Goal: Information Seeking & Learning: Learn about a topic

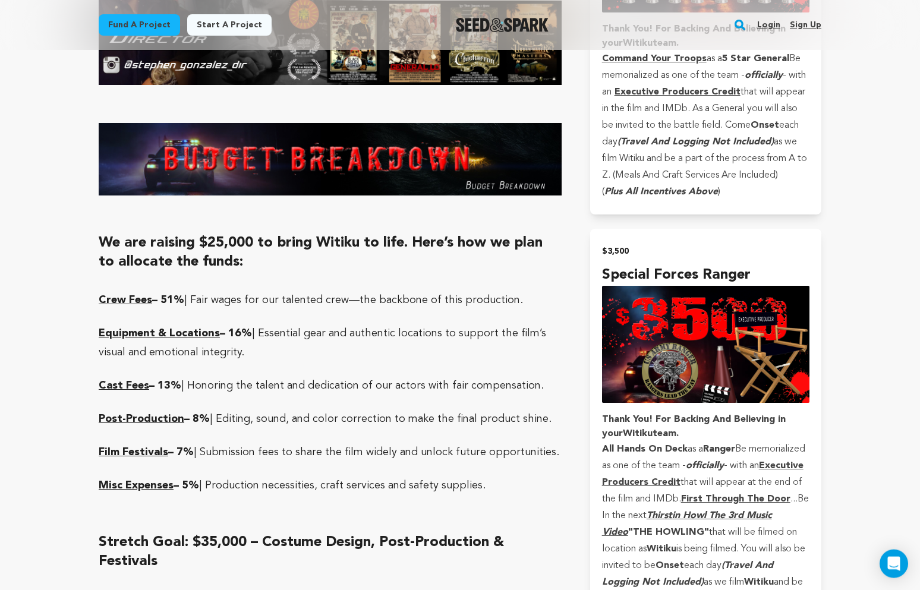
scroll to position [2991, 0]
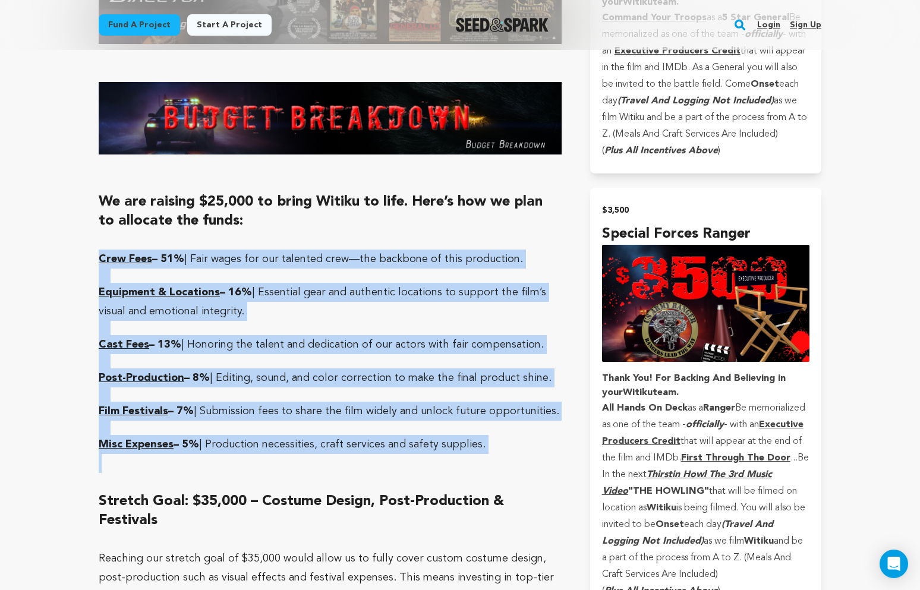
drag, startPoint x: 100, startPoint y: 201, endPoint x: 473, endPoint y: 401, distance: 422.5
copy div "Crew Fees – 51% | Fair wages for our talented crew—the backbone of this product…"
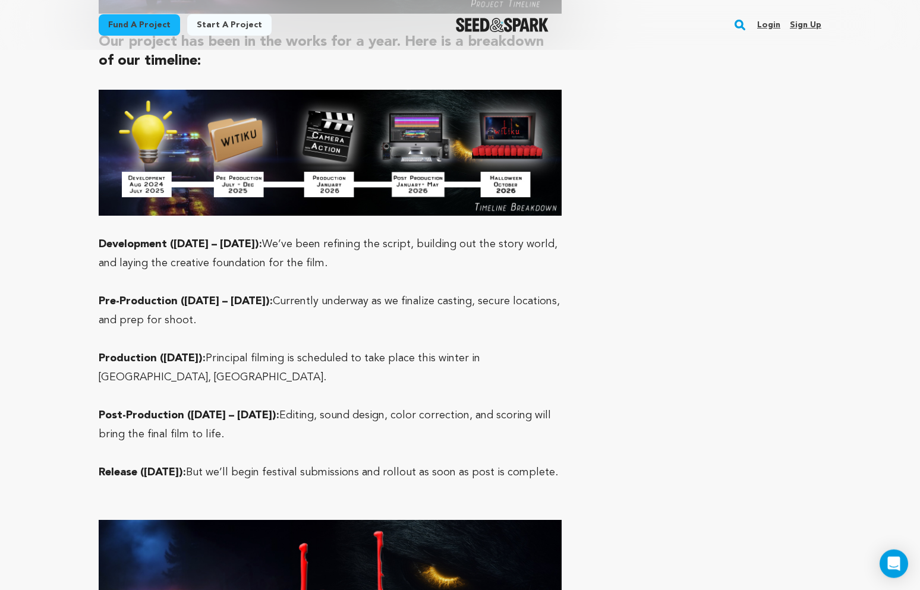
scroll to position [3718, 0]
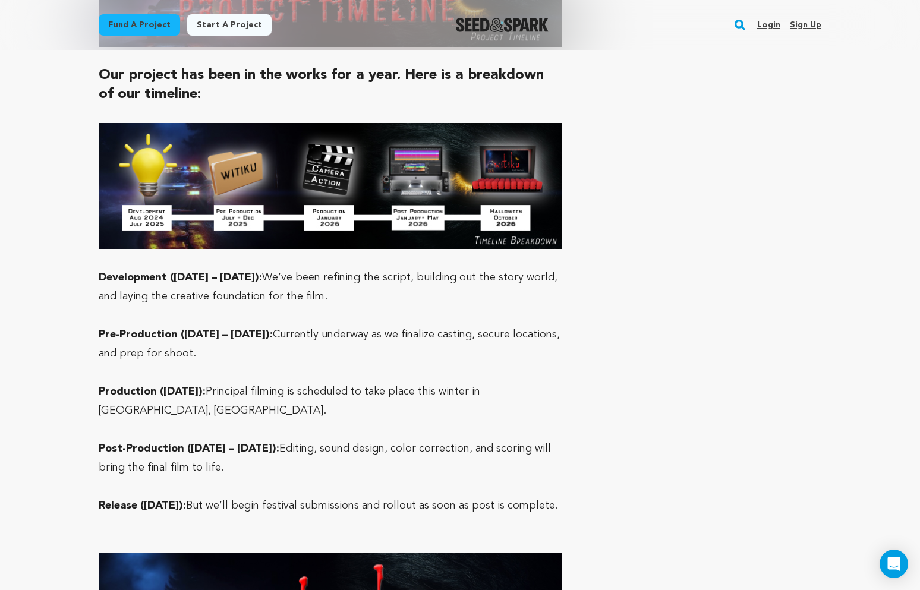
drag, startPoint x: 99, startPoint y: 221, endPoint x: 508, endPoint y: 464, distance: 476.2
copy div "Development ([DATE] – [DATE]): We’ve been refining the script, building out the…"
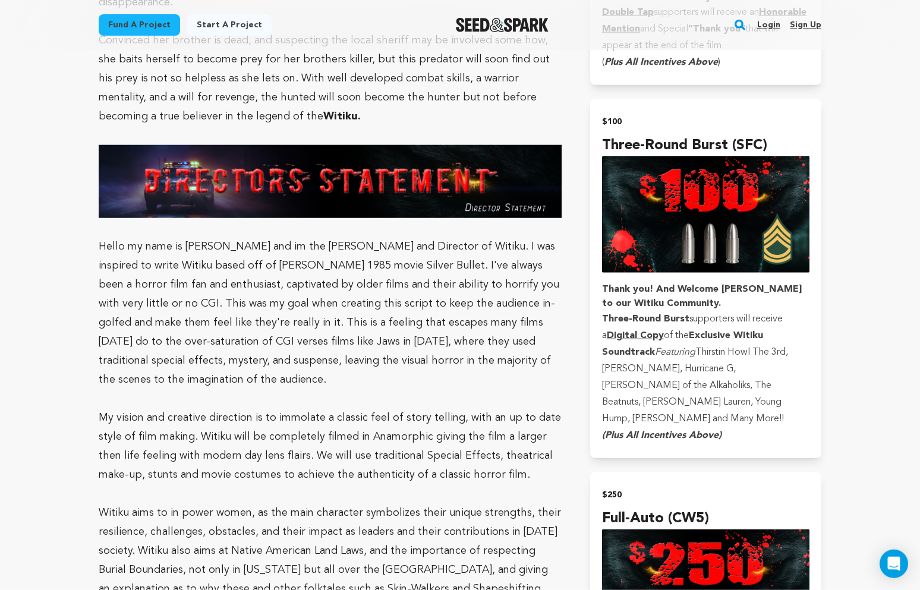
scroll to position [1213, 0]
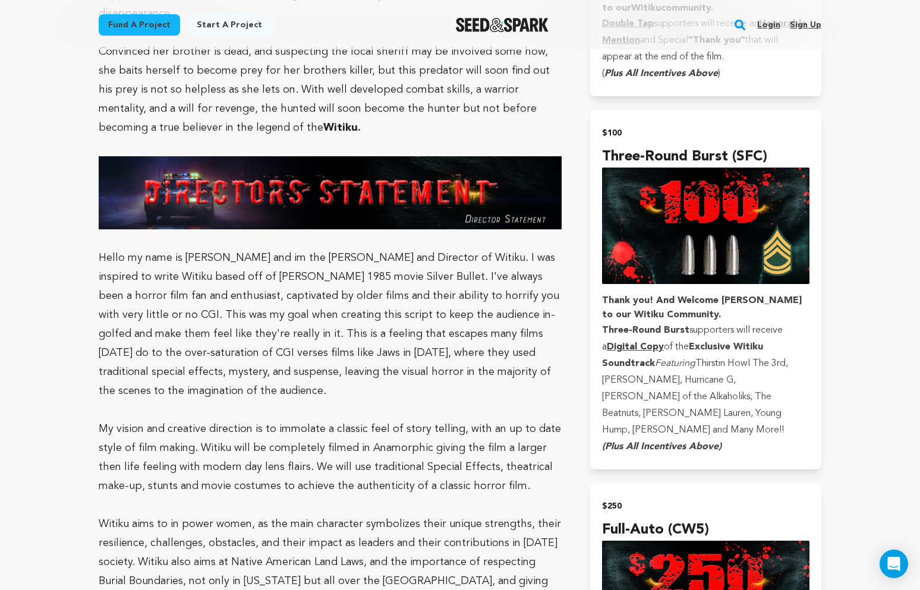
drag, startPoint x: 99, startPoint y: 239, endPoint x: 539, endPoint y: 374, distance: 460.8
click at [539, 374] on p "Hello my name is [PERSON_NAME] and im the [PERSON_NAME] and Director of Witiku.…" at bounding box center [330, 324] width 463 height 152
copy p "Hello my name is [PERSON_NAME] and im the [PERSON_NAME] and Director of Witiku.…"
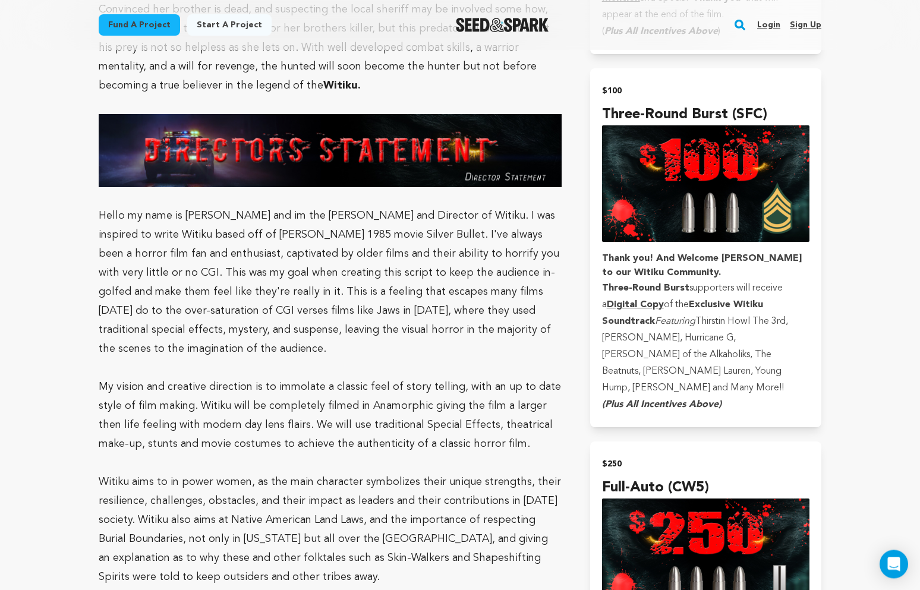
scroll to position [1293, 0]
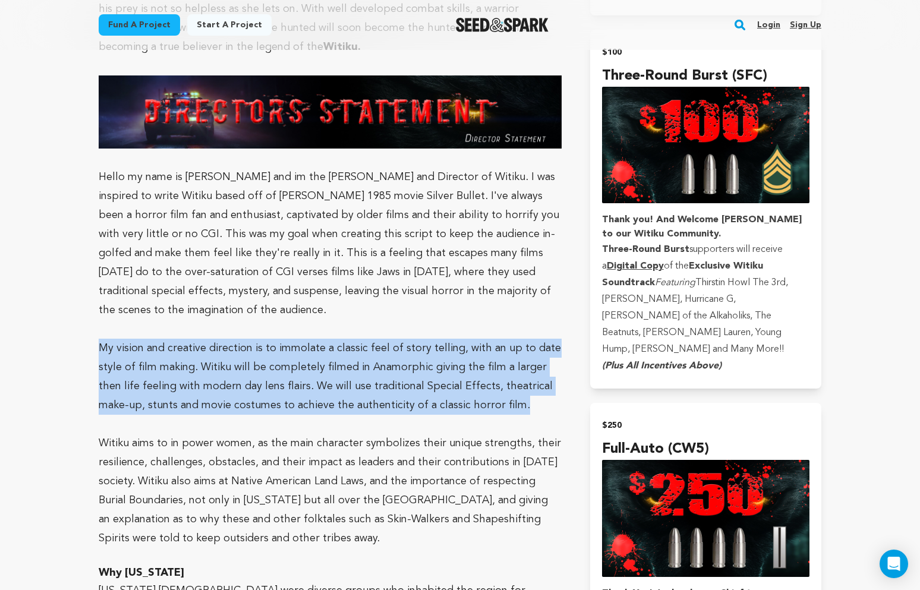
drag, startPoint x: 99, startPoint y: 329, endPoint x: 477, endPoint y: 387, distance: 382.5
click at [477, 387] on p "My vision and creative direction is to immolate a classic feel of story telling…" at bounding box center [330, 377] width 463 height 76
copy p "My vision and creative direction is to immolate a classic feel of story telling…"
drag, startPoint x: 100, startPoint y: 424, endPoint x: 531, endPoint y: 518, distance: 441.6
click at [531, 518] on p "Witiku aims to in power women, as the main character symbolizes their unique st…" at bounding box center [330, 491] width 463 height 114
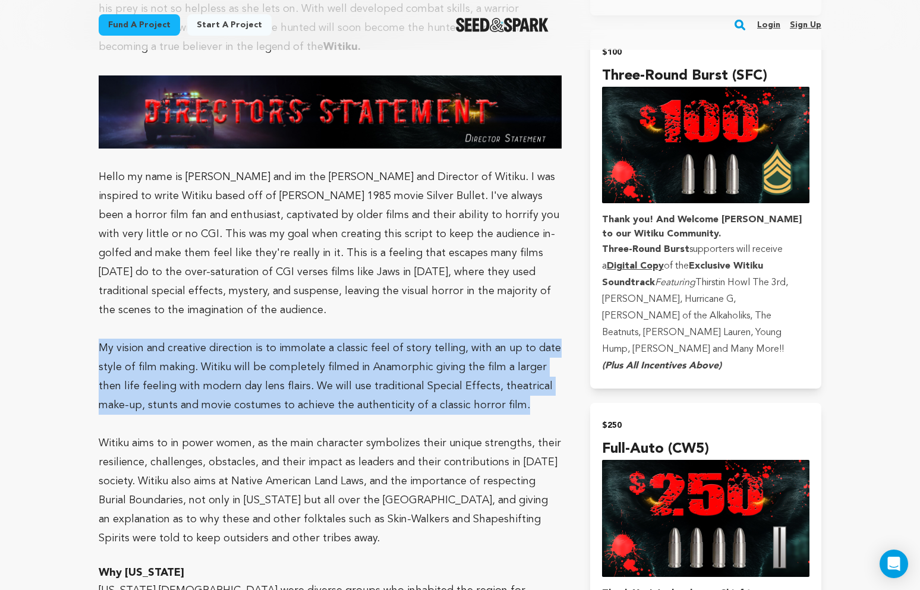
copy p "Witiku aims to in power women, as the main character symbolizes their unique st…"
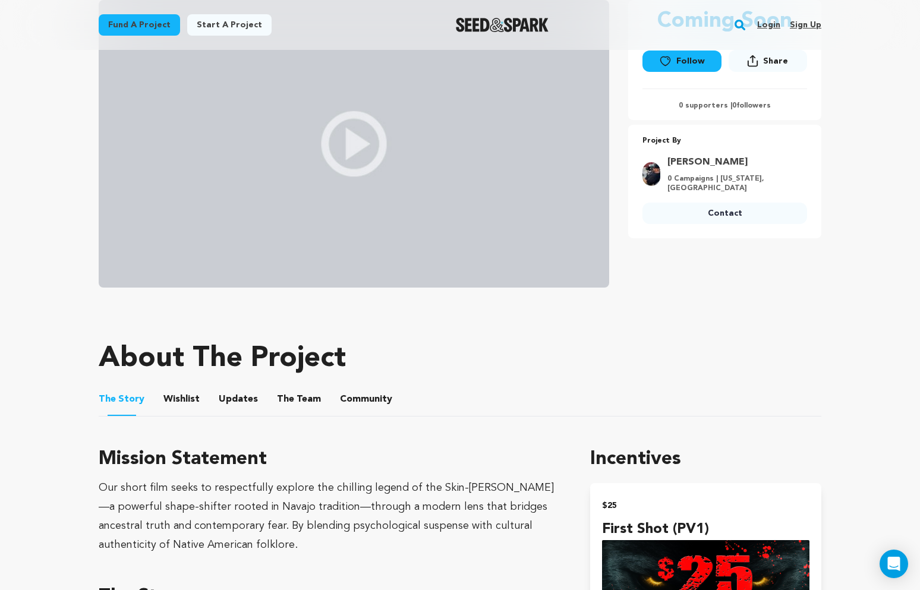
scroll to position [0, 0]
